Goal: Task Accomplishment & Management: Manage account settings

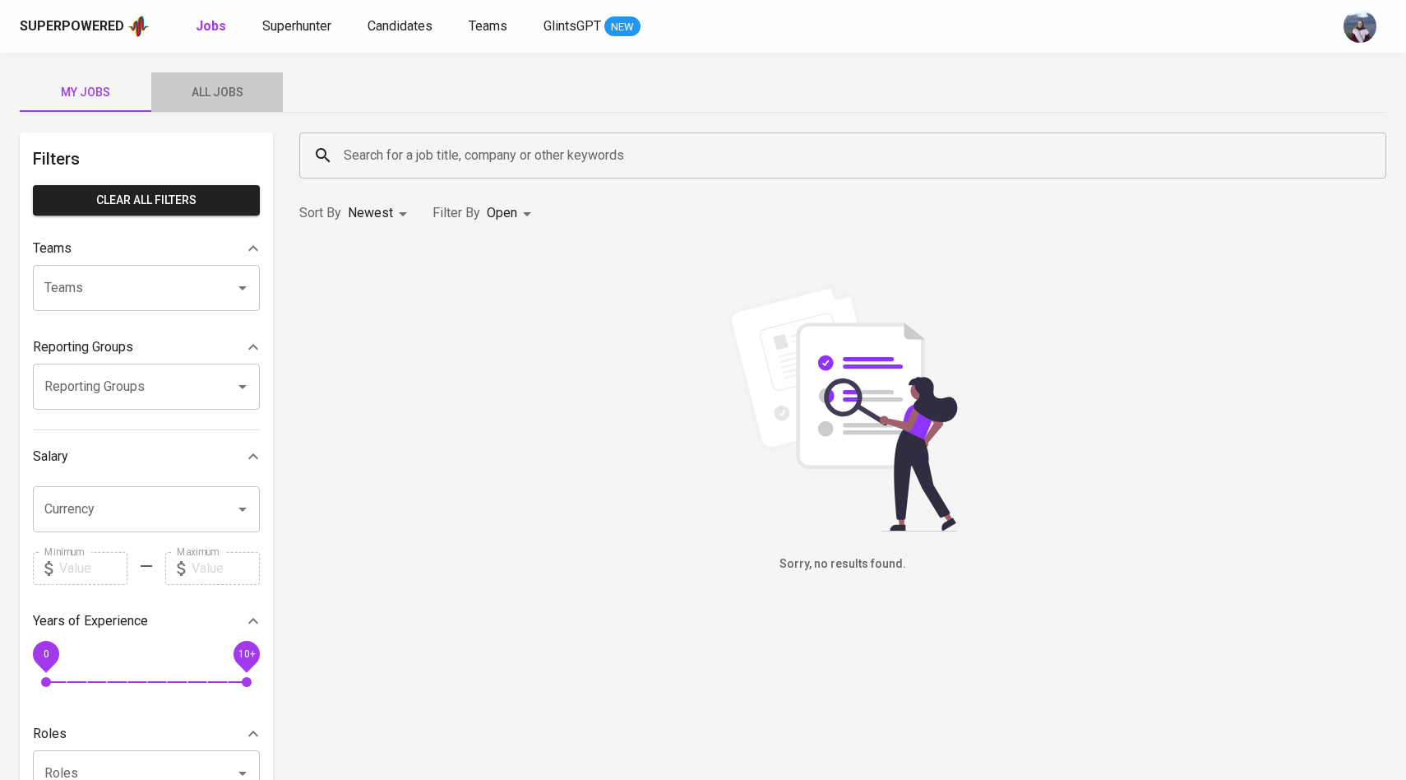
click at [224, 90] on span "All Jobs" at bounding box center [217, 92] width 112 height 21
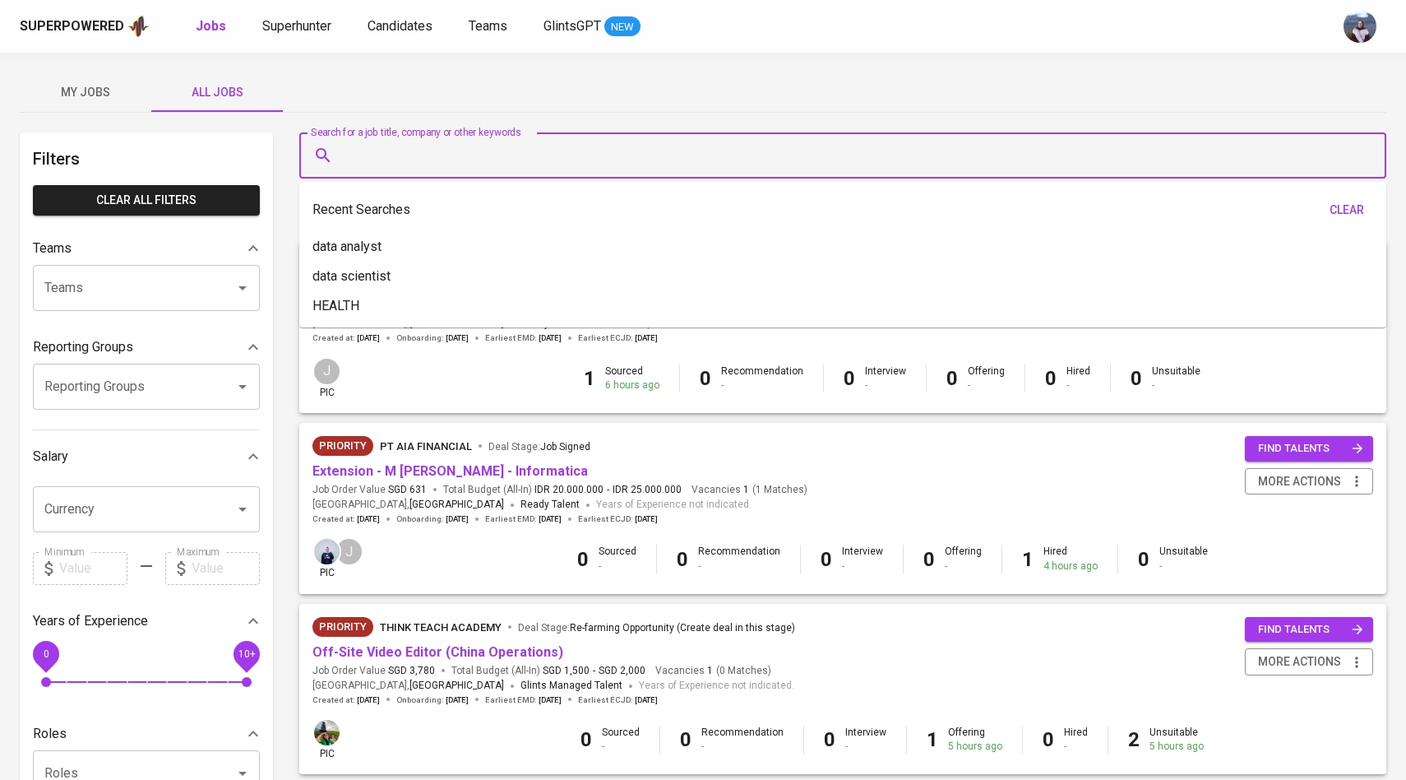
click at [367, 163] on input "Search for a job title, company or other keywords" at bounding box center [847, 155] width 1015 height 31
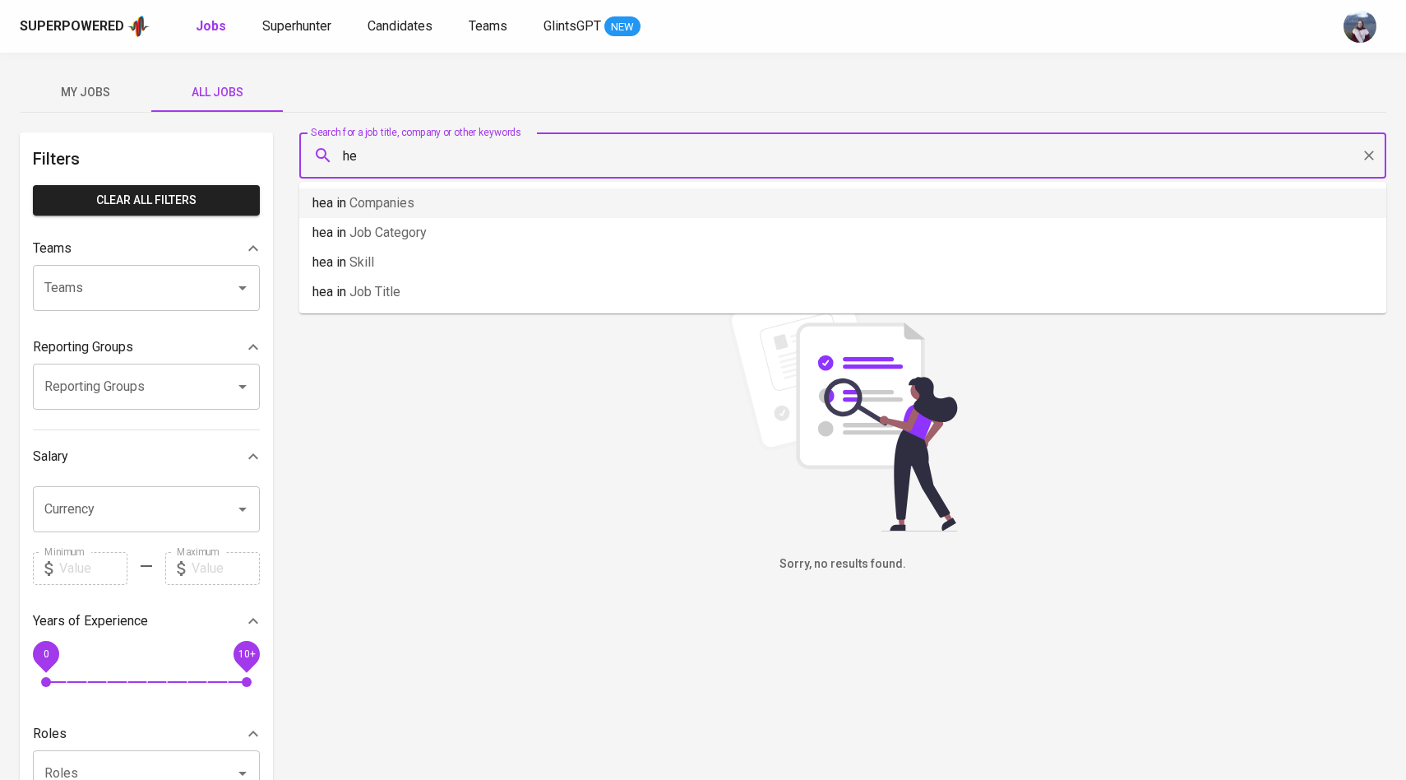
type input "h"
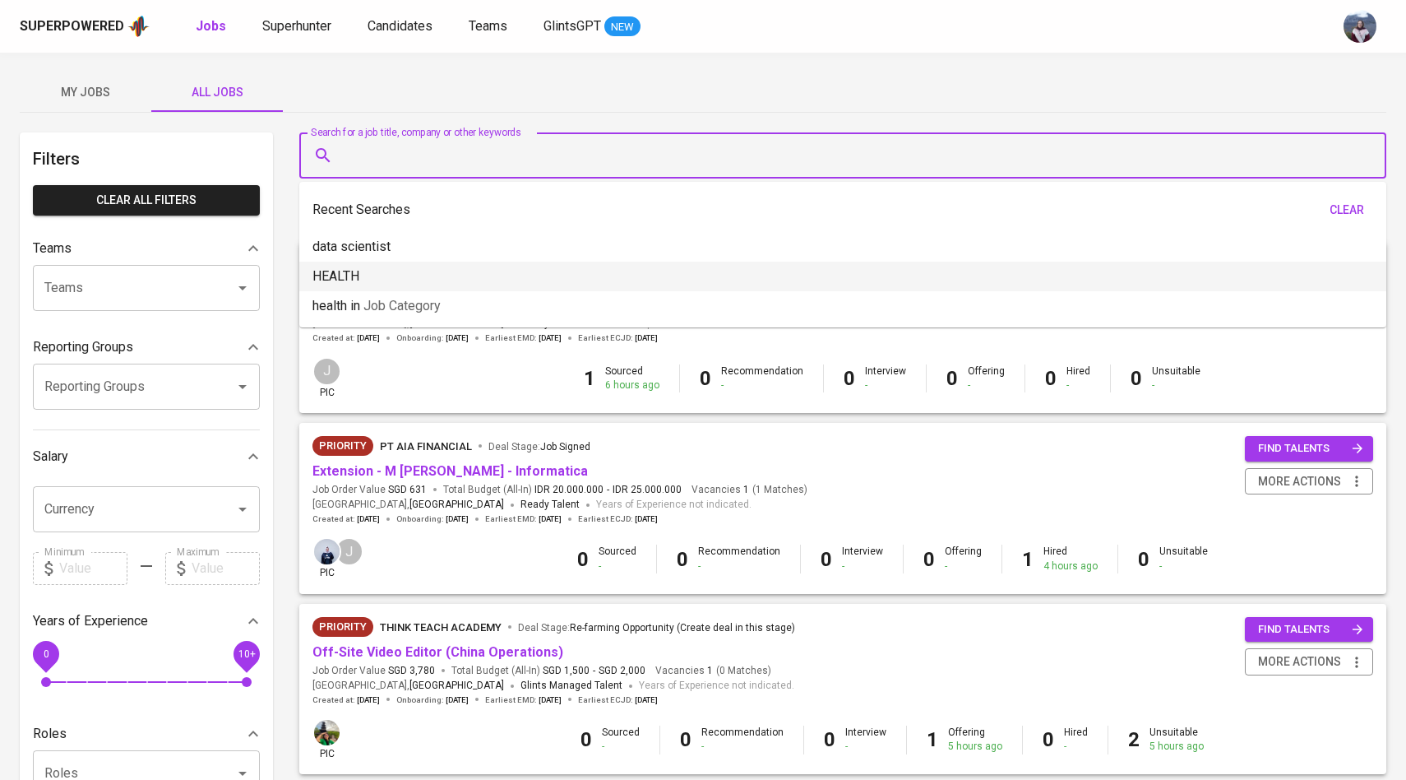
click at [363, 279] on li "HEALTH" at bounding box center [842, 276] width 1087 height 30
type input "HEALTH"
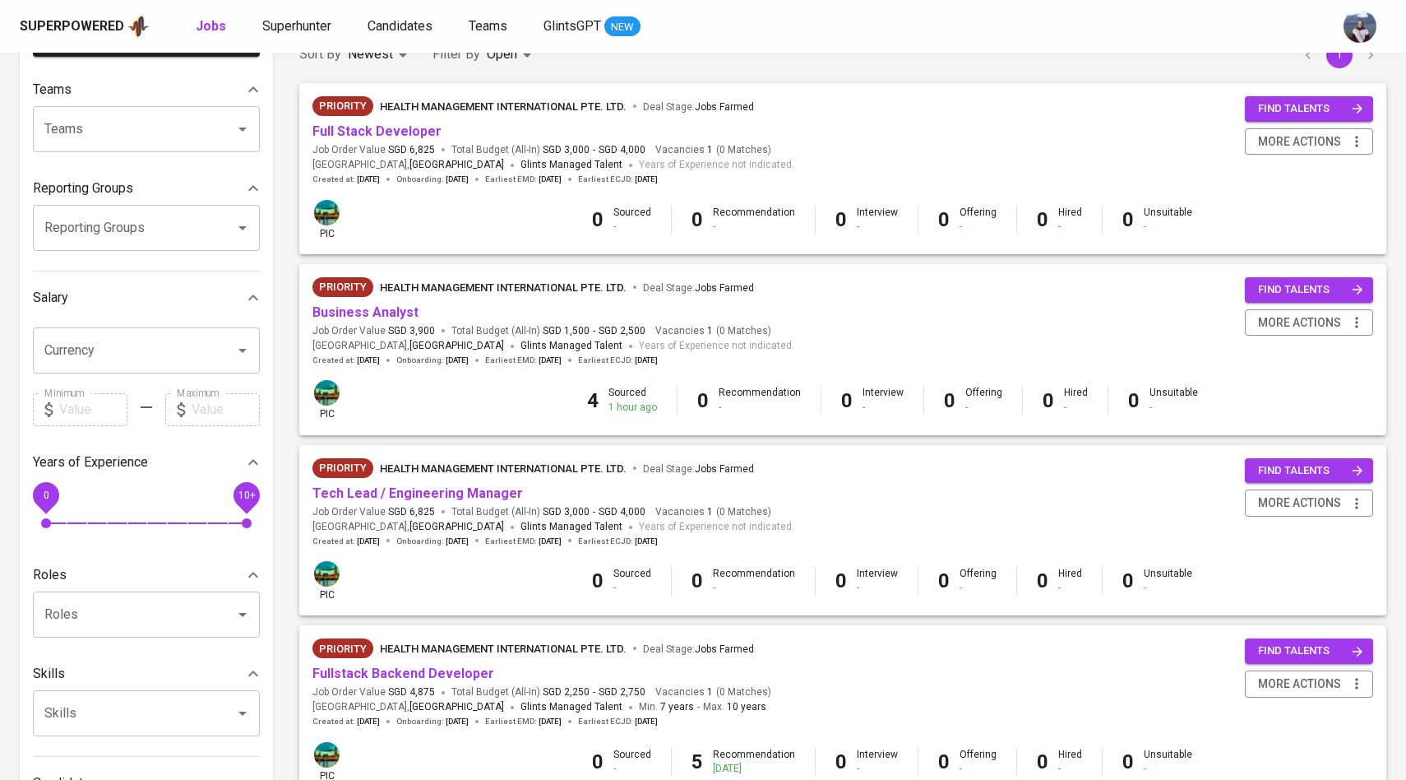
scroll to position [160, 0]
click at [384, 495] on link "Tech Lead / Engineering Manager" at bounding box center [417, 492] width 211 height 16
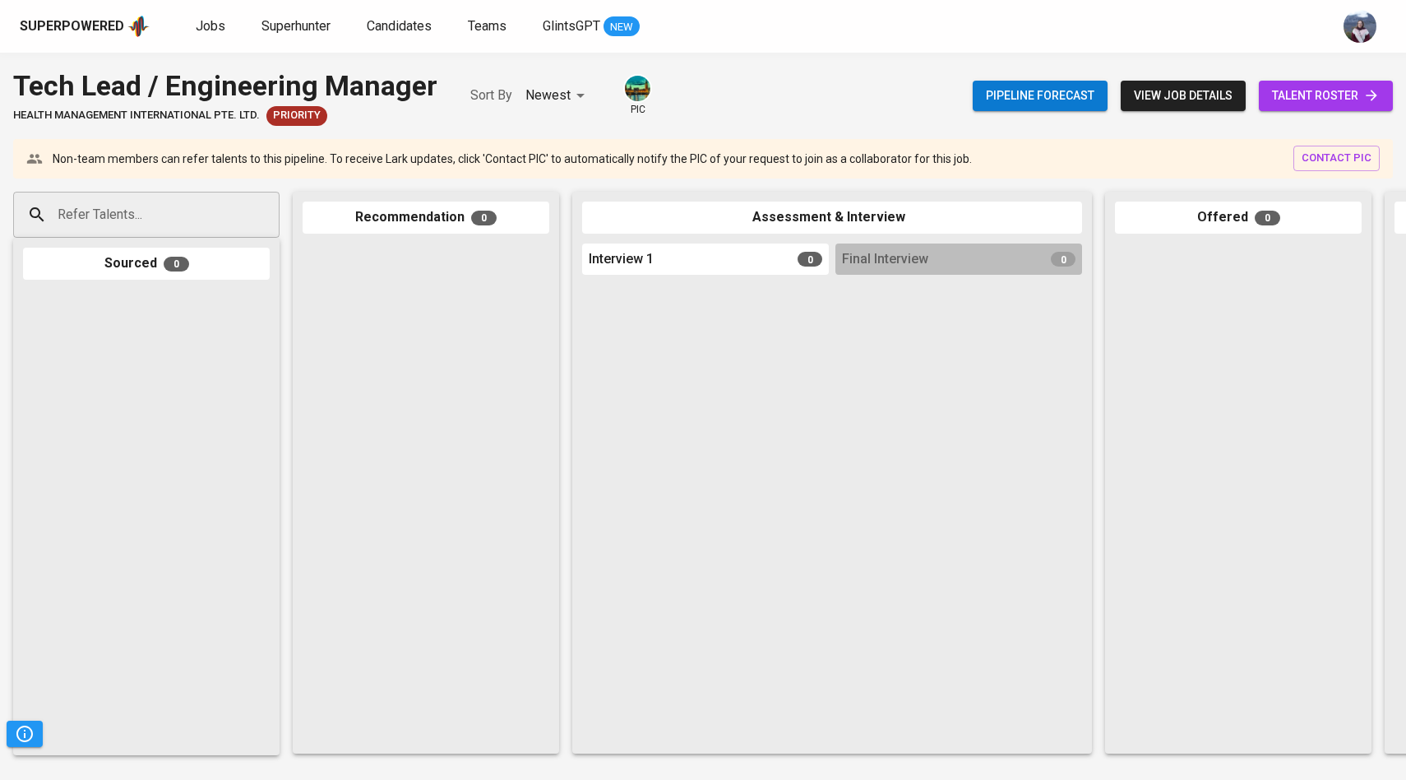
click at [1298, 79] on div "Pipeline forecast view job details talent roster" at bounding box center [1183, 96] width 420 height 60
click at [1294, 91] on span "talent roster" at bounding box center [1326, 96] width 108 height 21
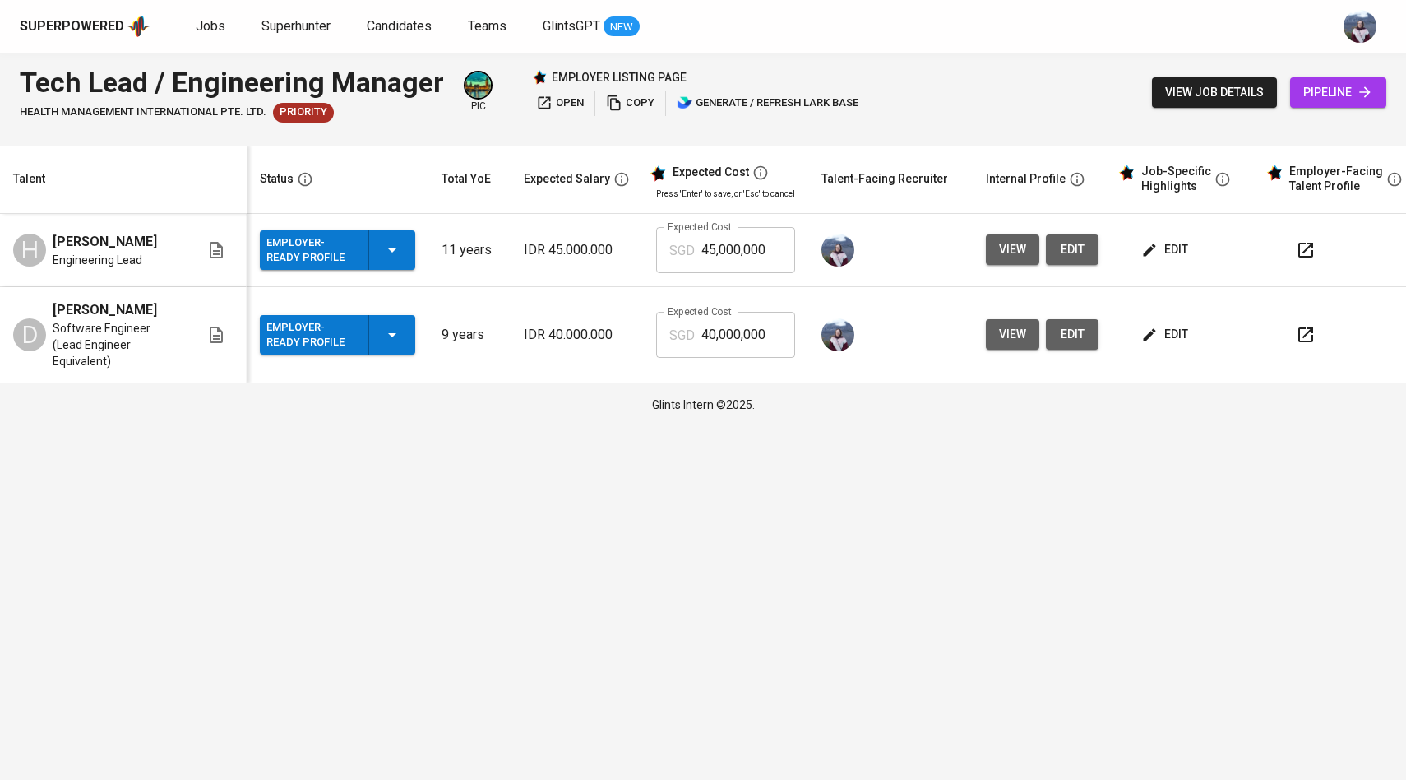
click at [1161, 324] on span "edit" at bounding box center [1167, 334] width 44 height 21
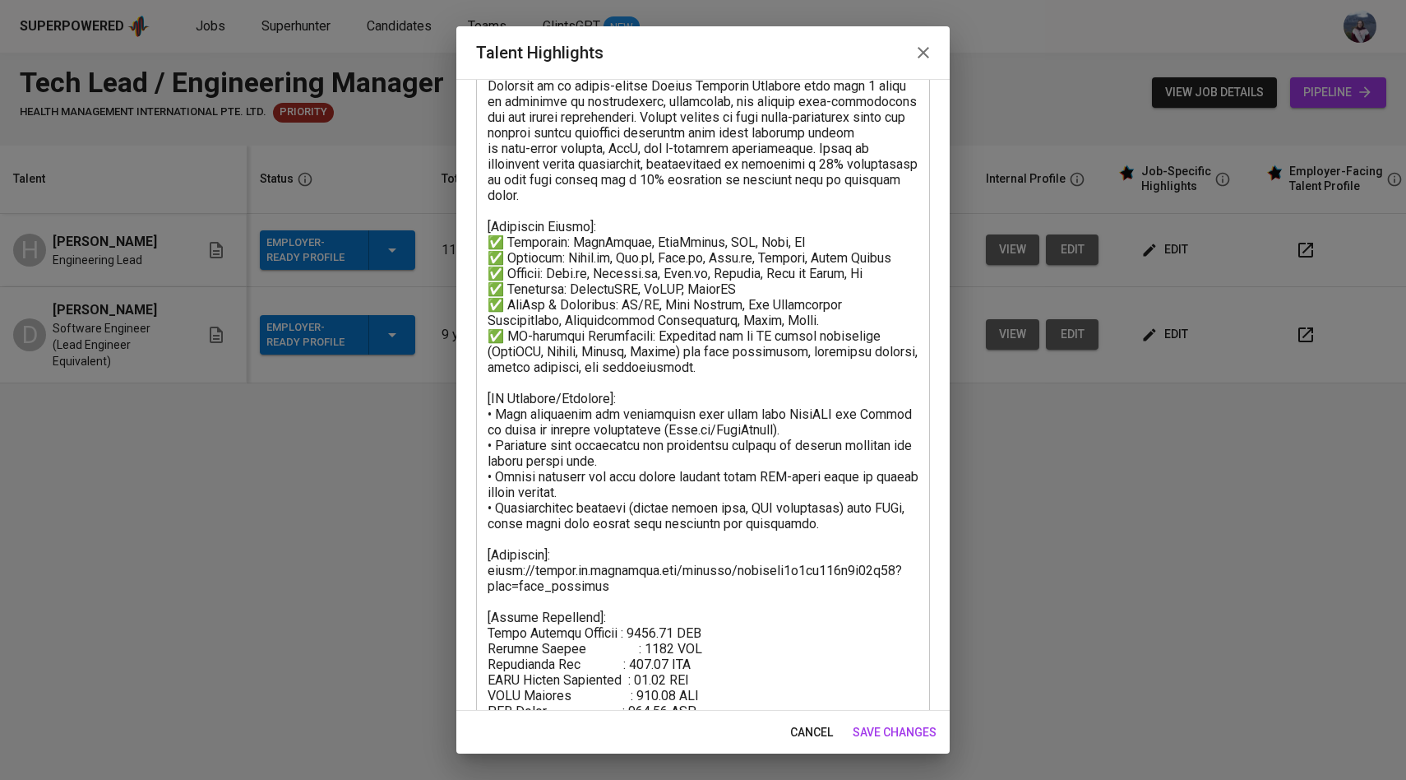
scroll to position [178, 0]
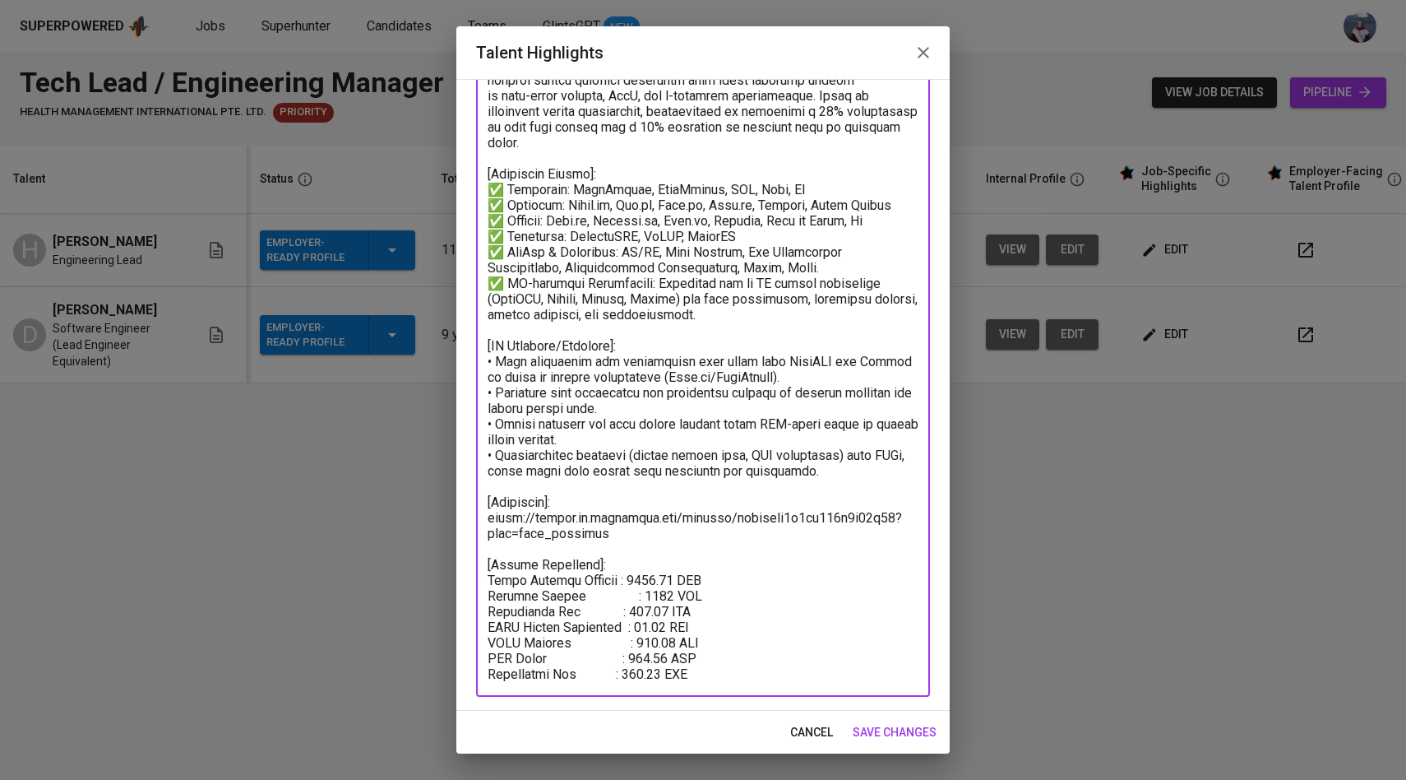
drag, startPoint x: 631, startPoint y: 581, endPoint x: 680, endPoint y: 580, distance: 49.3
click at [680, 580] on textarea at bounding box center [703, 346] width 431 height 672
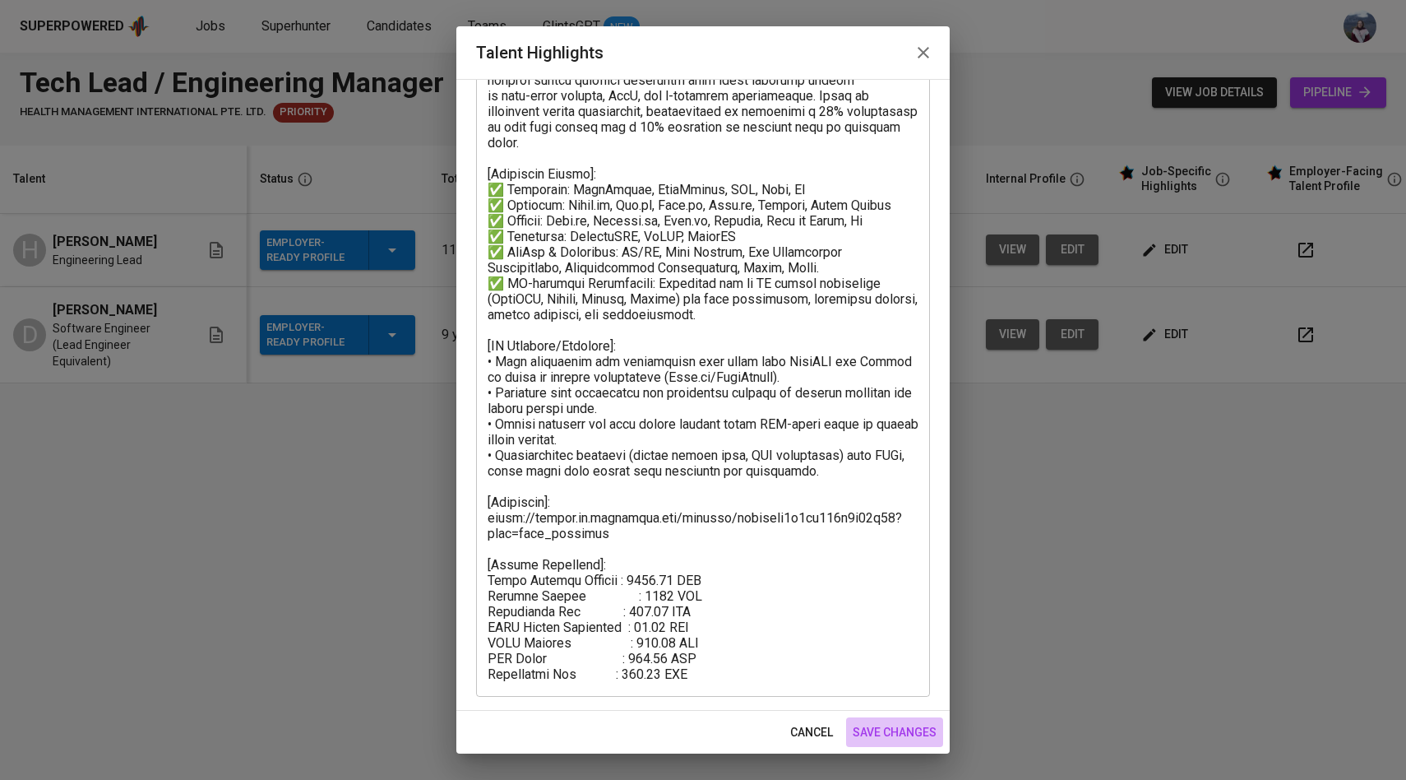
click at [886, 733] on span "save changes" at bounding box center [895, 732] width 84 height 21
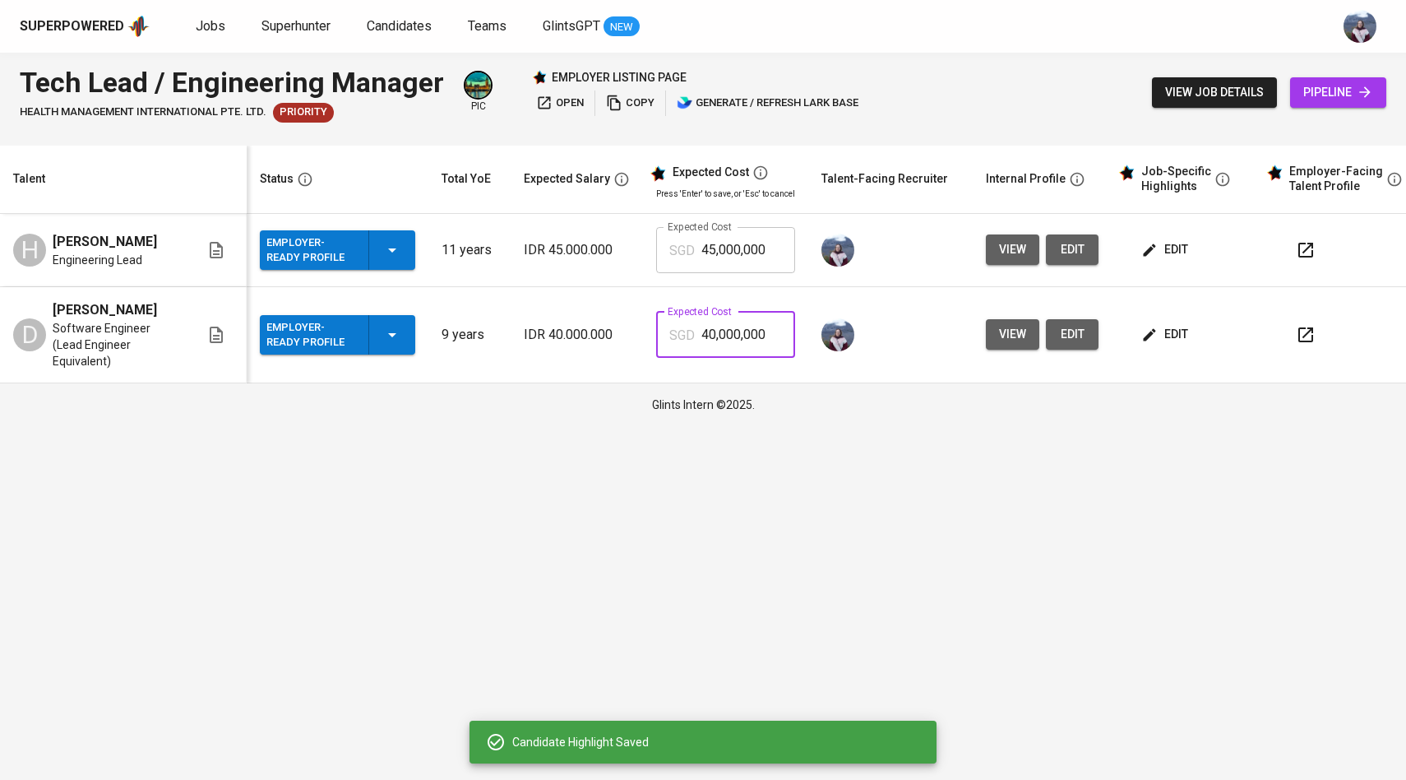
drag, startPoint x: 764, startPoint y: 327, endPoint x: 654, endPoint y: 327, distance: 110.2
click at [656, 327] on div "SGD 40,000,000 Expected Cost" at bounding box center [725, 335] width 139 height 46
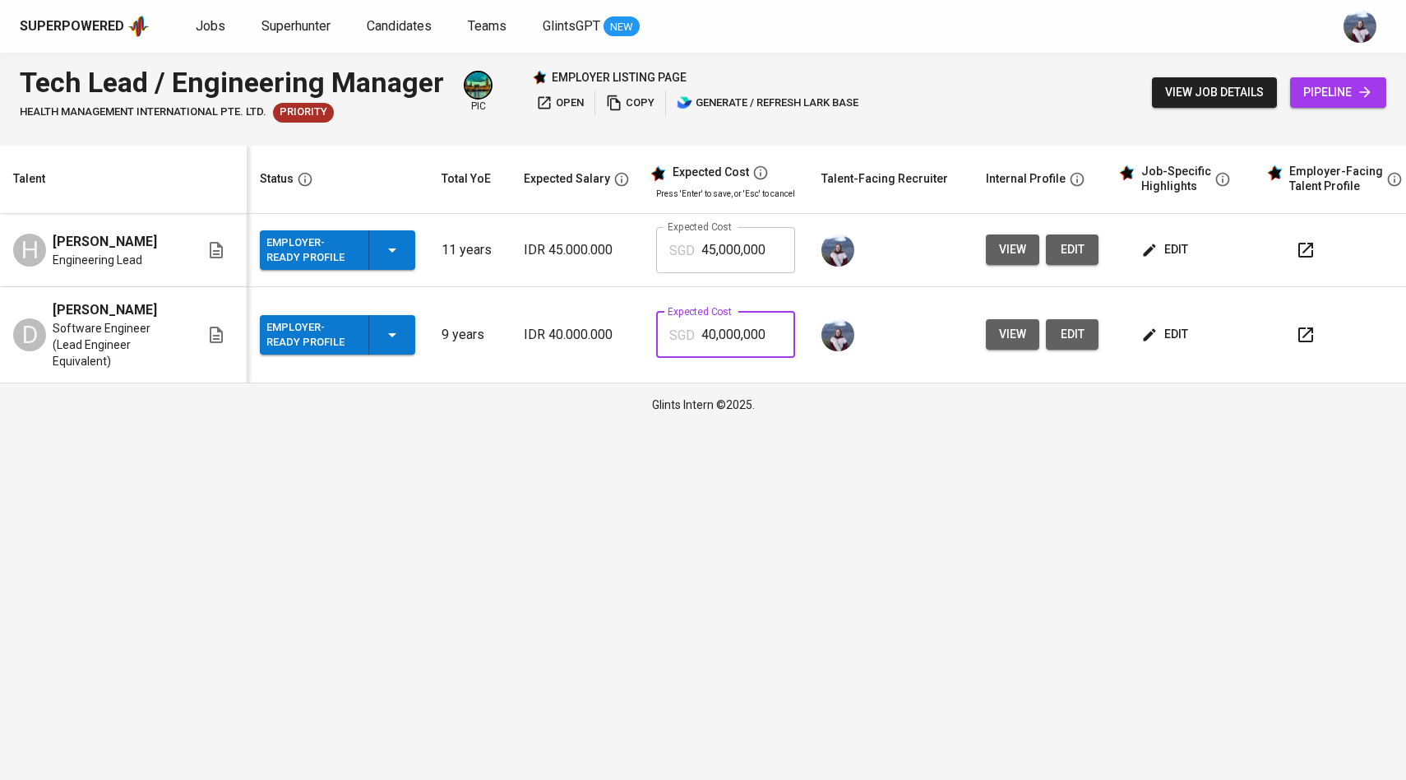
paste input "611,592"
type input "6,115"
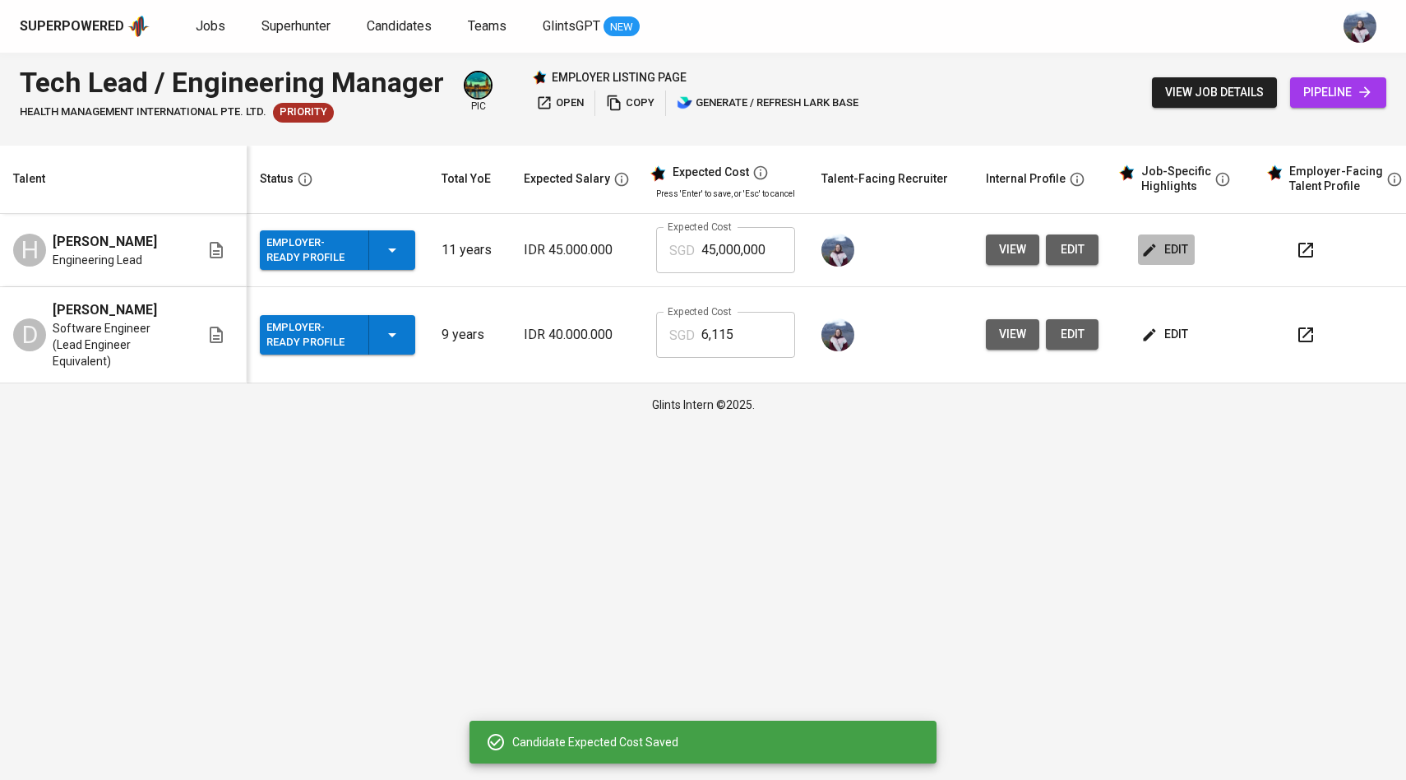
click at [1157, 241] on span "edit" at bounding box center [1167, 249] width 44 height 21
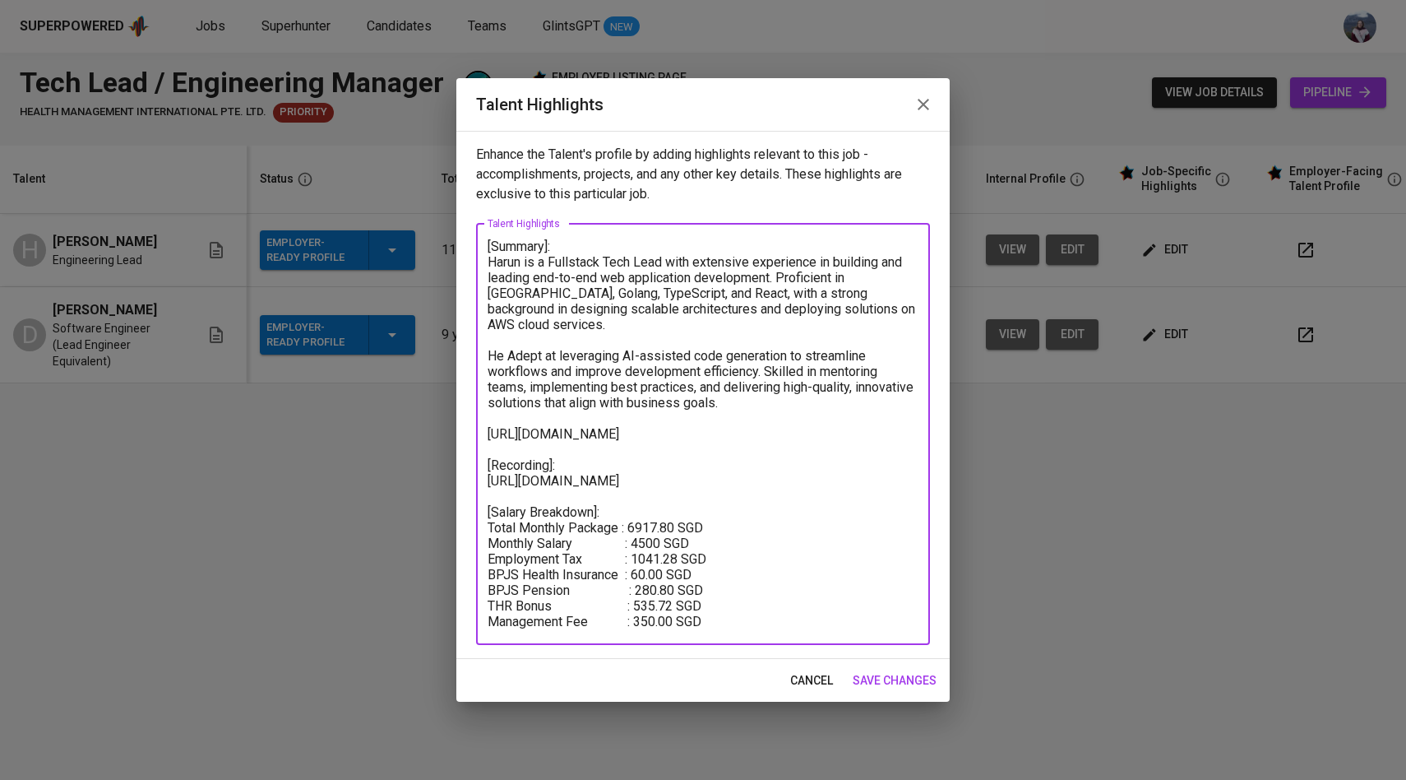
drag, startPoint x: 631, startPoint y: 530, endPoint x: 677, endPoint y: 530, distance: 46.1
click at [678, 530] on textarea "[Summary]: Harun is a Fullstack Tech Lead with extensive experience in building…" at bounding box center [703, 433] width 431 height 391
click at [897, 678] on span "save changes" at bounding box center [895, 680] width 84 height 21
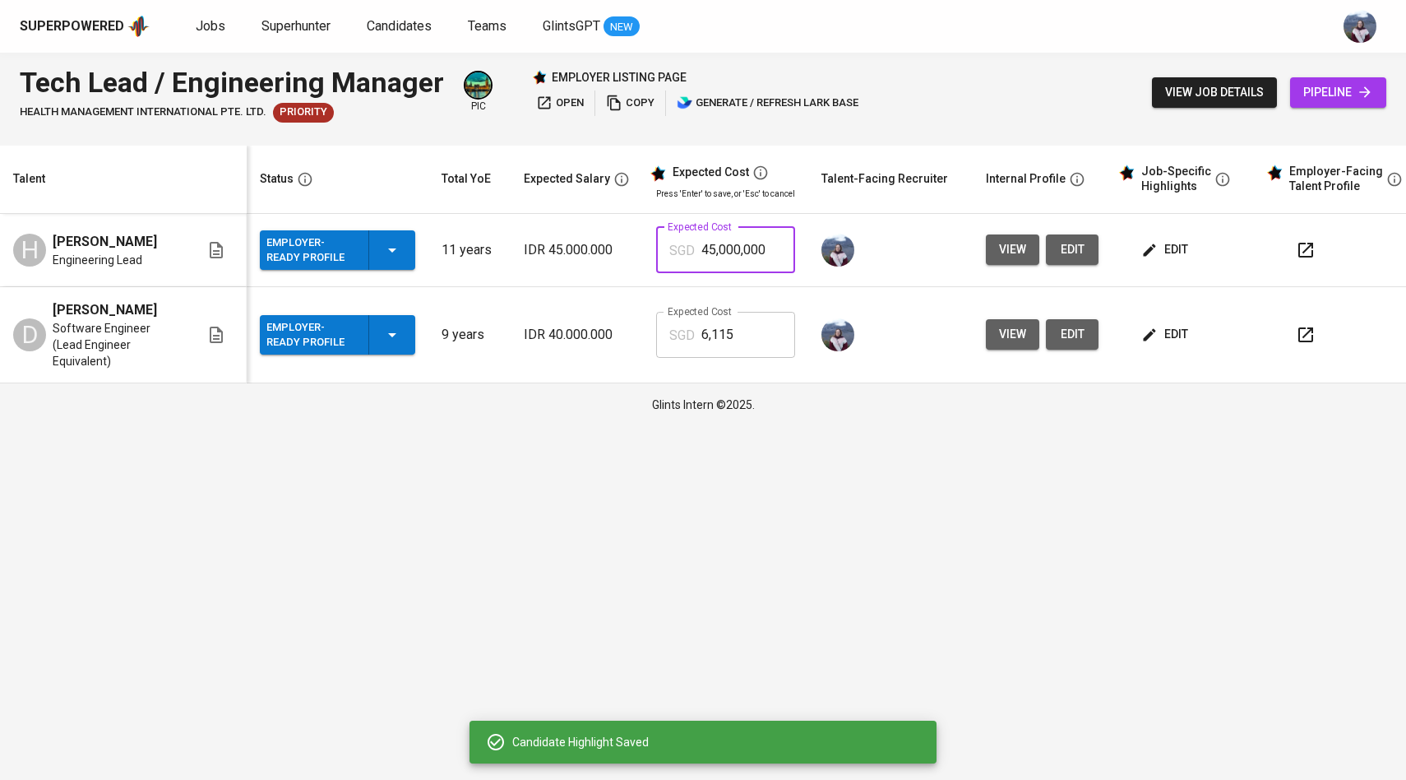
drag, startPoint x: 766, startPoint y: 250, endPoint x: 669, endPoint y: 248, distance: 97.0
click at [669, 248] on div "SGD 45,000,000 Expected Cost" at bounding box center [725, 250] width 139 height 46
paste input "691,78"
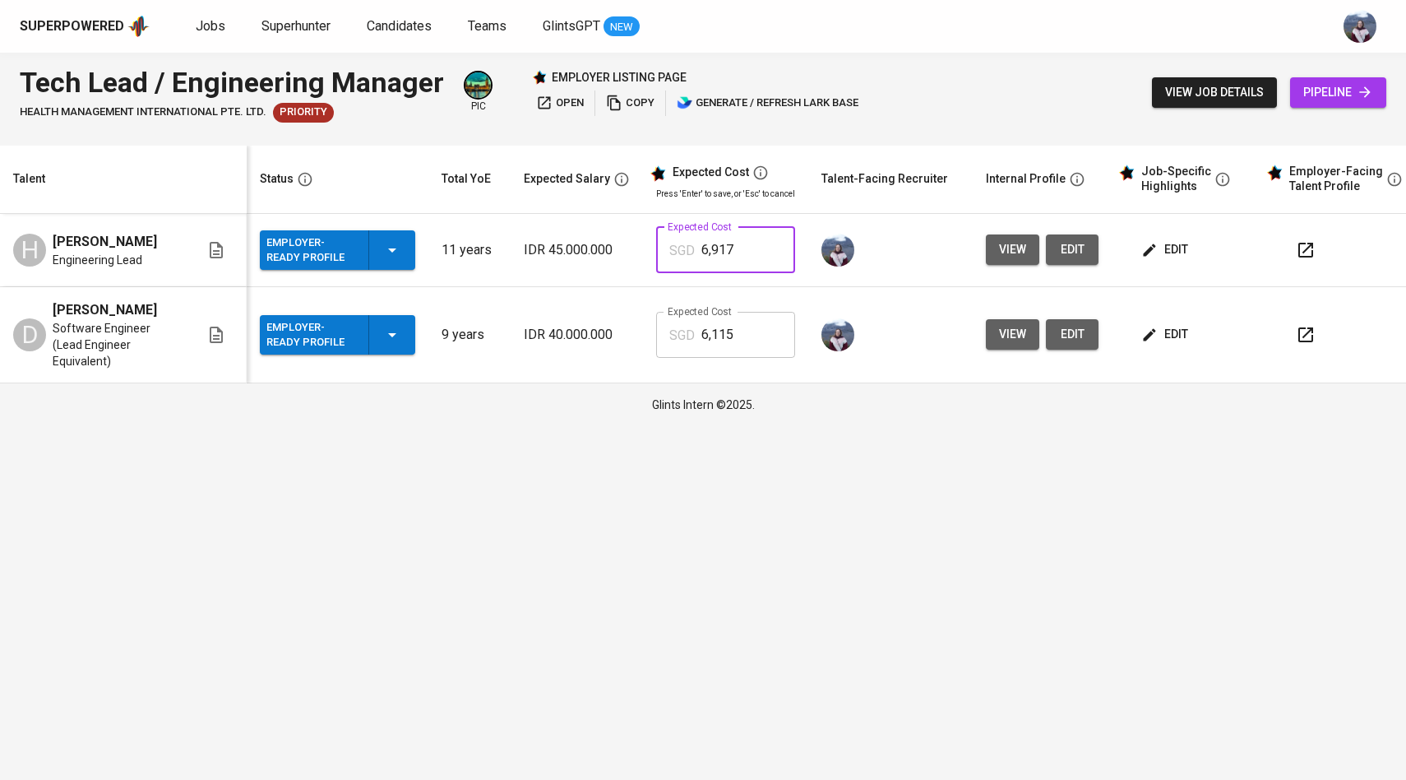
type input "6,917"
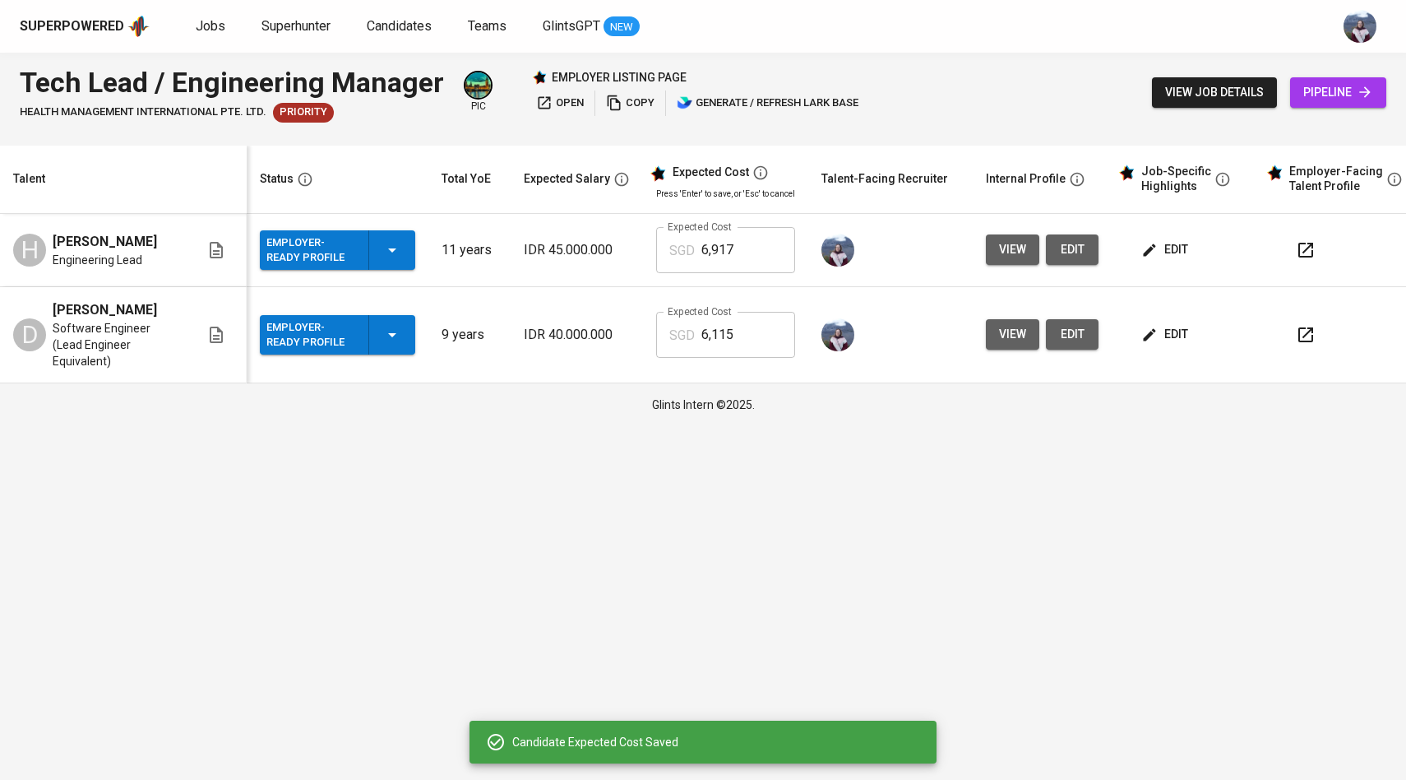
click at [1163, 268] on td "edit" at bounding box center [1186, 250] width 148 height 73
click at [1164, 251] on span "edit" at bounding box center [1167, 249] width 44 height 21
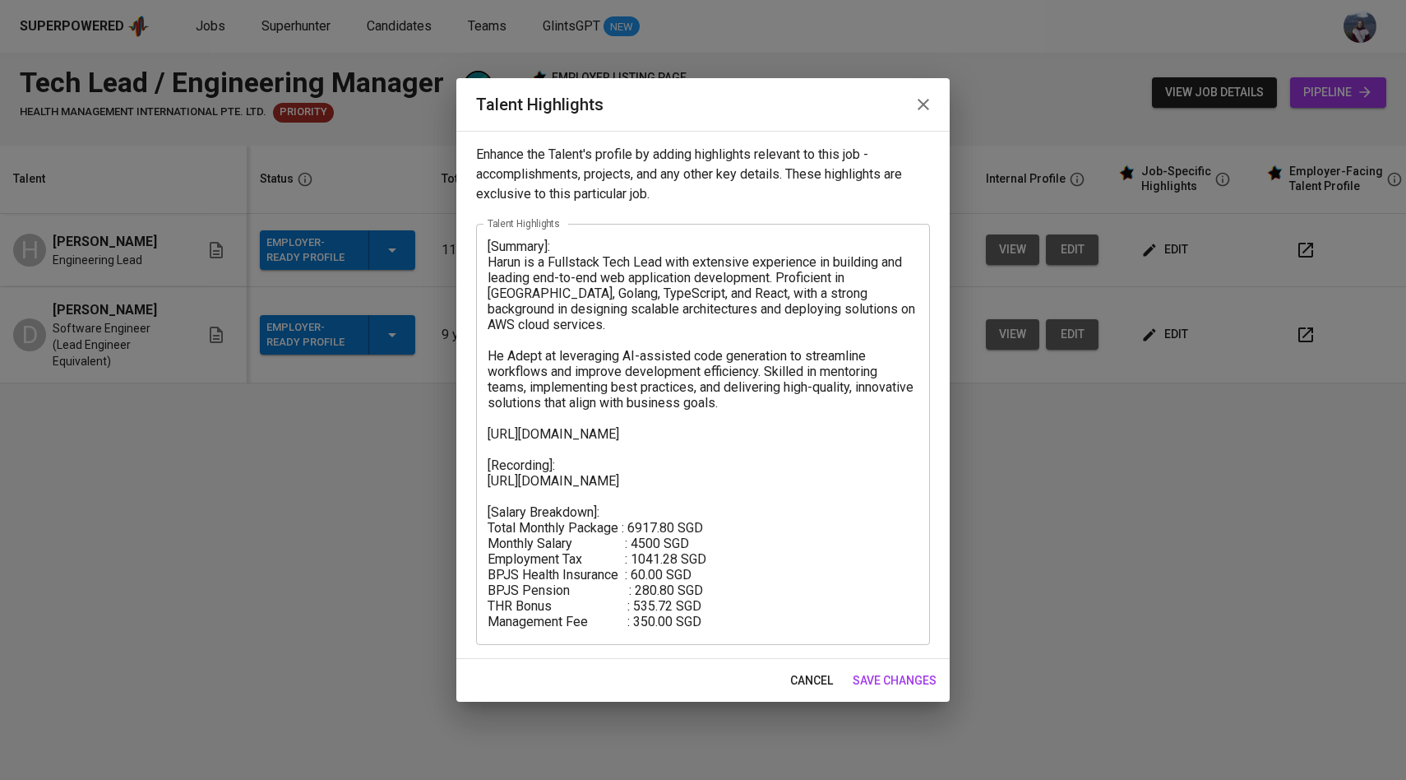
click at [888, 678] on span "save changes" at bounding box center [895, 680] width 84 height 21
